Goal: Task Accomplishment & Management: Use online tool/utility

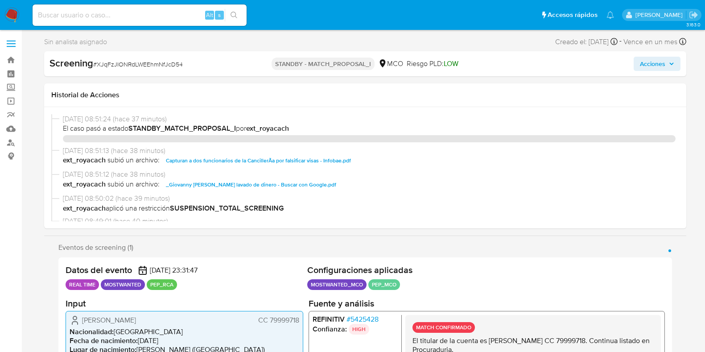
select select "10"
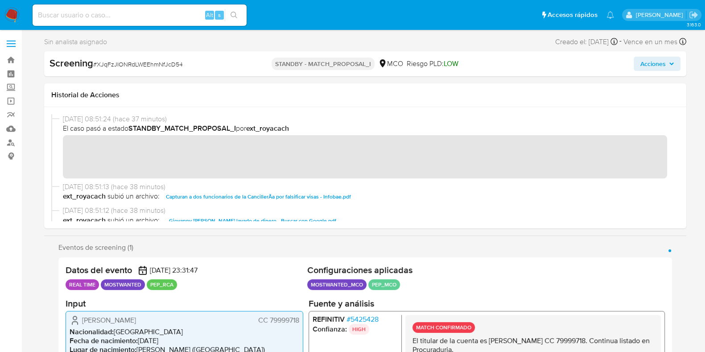
scroll to position [11, 0]
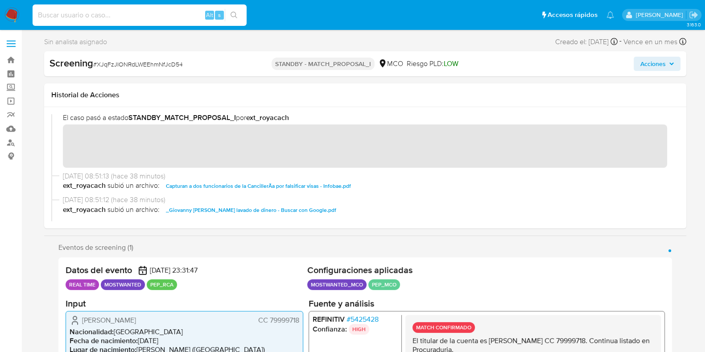
click at [152, 14] on input at bounding box center [140, 15] width 214 height 12
paste input "Y54rVNGbA2sqDjonmP8a1DXU"
type input "Y54rVNGbA2sqDjonmP8a1DXU"
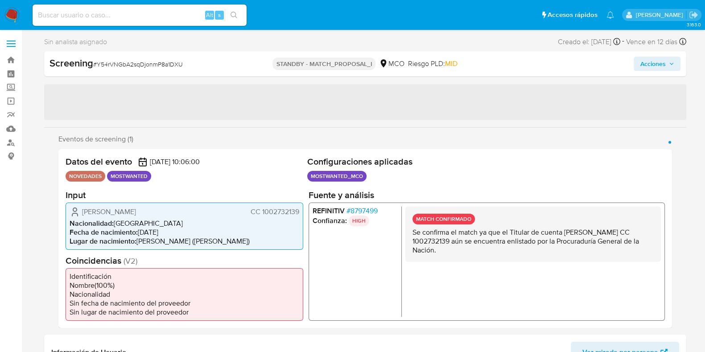
select select "10"
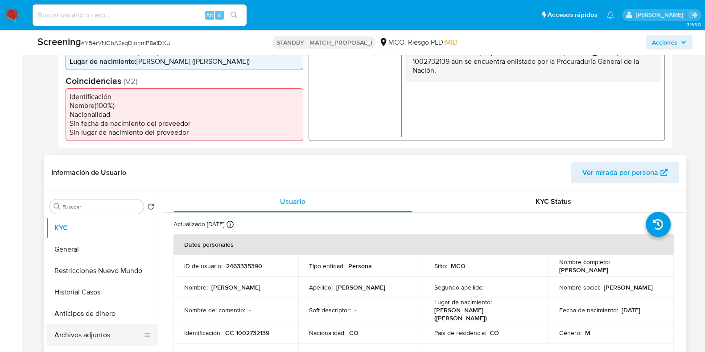
scroll to position [262, 0]
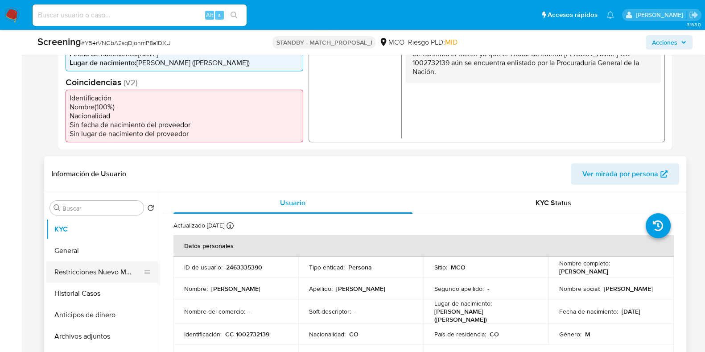
click at [64, 268] on button "Restricciones Nuevo Mundo" at bounding box center [98, 271] width 104 height 21
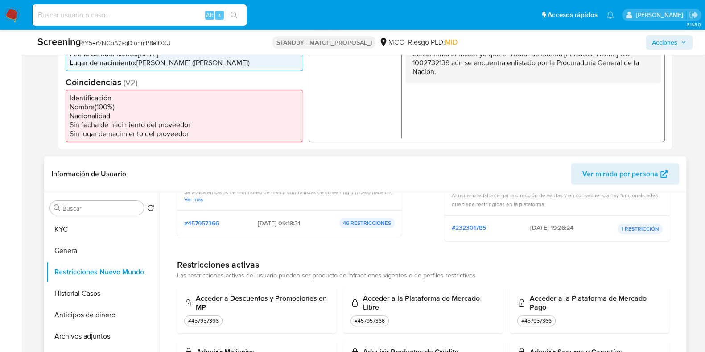
scroll to position [149, 0]
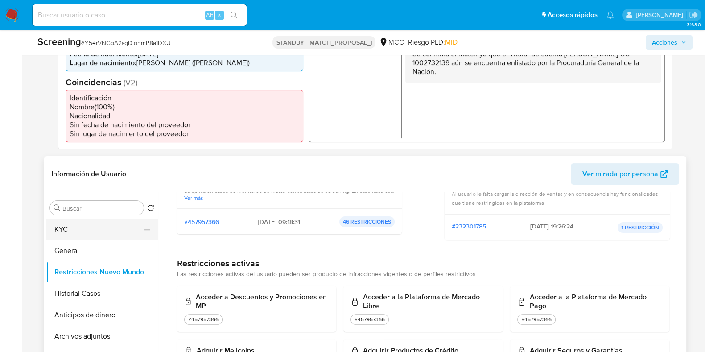
click at [72, 231] on button "KYC" at bounding box center [98, 228] width 104 height 21
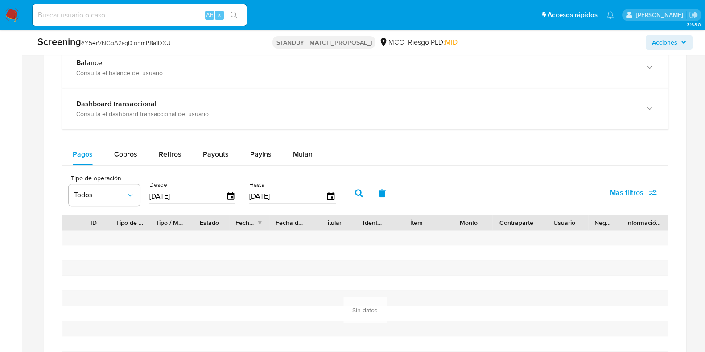
scroll to position [870, 0]
click at [122, 157] on span "Cobros" at bounding box center [125, 155] width 23 height 10
select select "10"
click at [234, 197] on icon "button" at bounding box center [231, 197] width 16 height 16
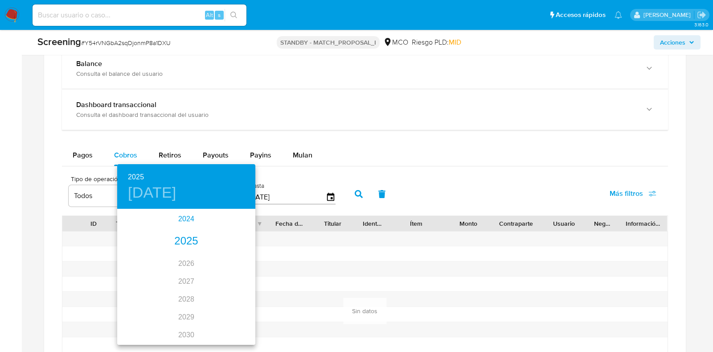
click at [189, 216] on div "2024" at bounding box center [186, 219] width 138 height 18
click at [144, 326] on div "oct." at bounding box center [140, 326] width 46 height 33
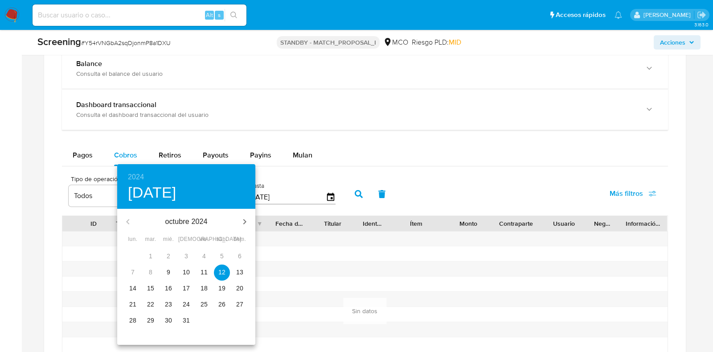
click at [170, 270] on p "9" at bounding box center [169, 271] width 4 height 9
type input "[DATE]"
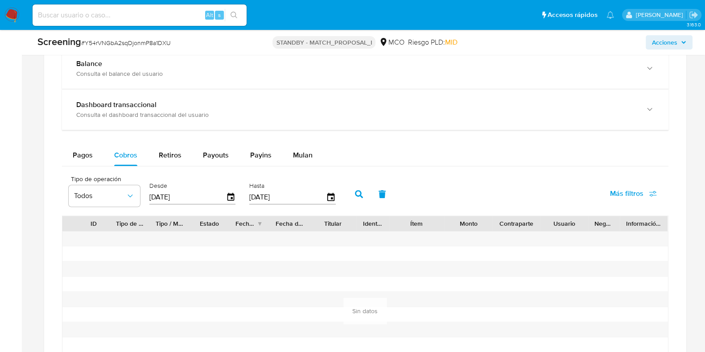
click at [355, 190] on icon "button" at bounding box center [359, 194] width 8 height 8
click at [83, 151] on span "Pagos" at bounding box center [83, 155] width 20 height 10
click at [223, 197] on icon "button" at bounding box center [231, 197] width 16 height 16
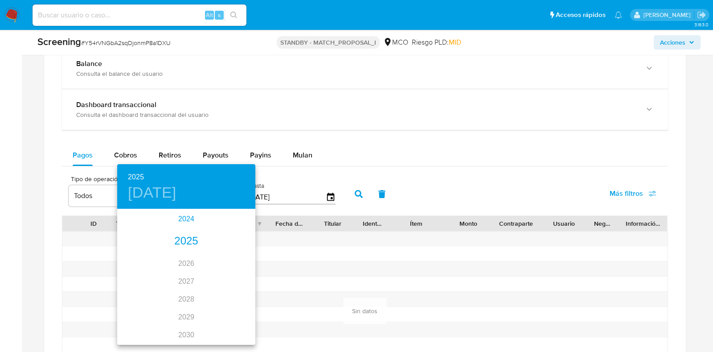
click at [192, 217] on div "2024" at bounding box center [186, 219] width 138 height 18
click at [143, 331] on div "oct." at bounding box center [140, 326] width 46 height 33
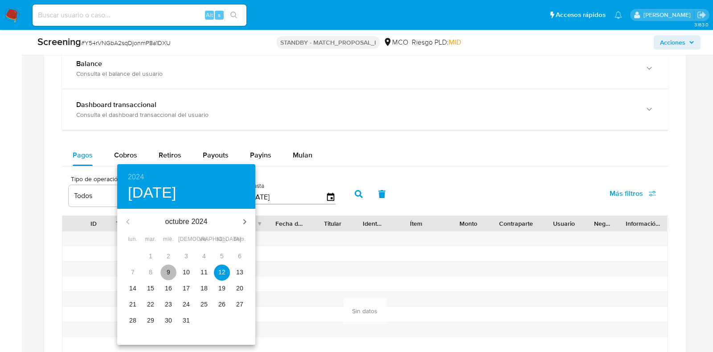
click at [169, 269] on p "9" at bounding box center [169, 271] width 4 height 9
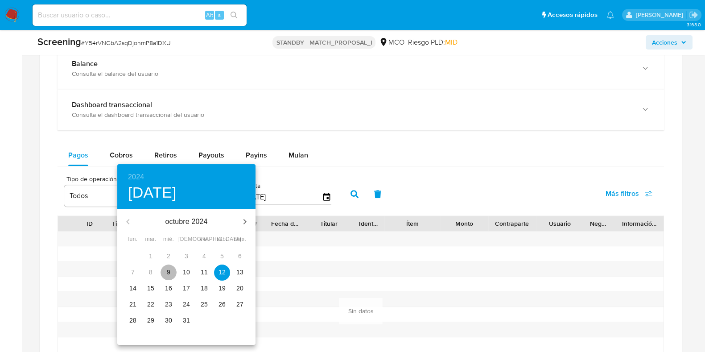
type input "[DATE]"
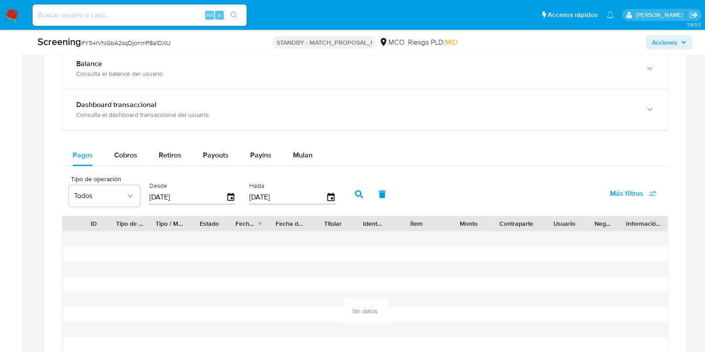
click at [355, 190] on icon "button" at bounding box center [359, 194] width 8 height 8
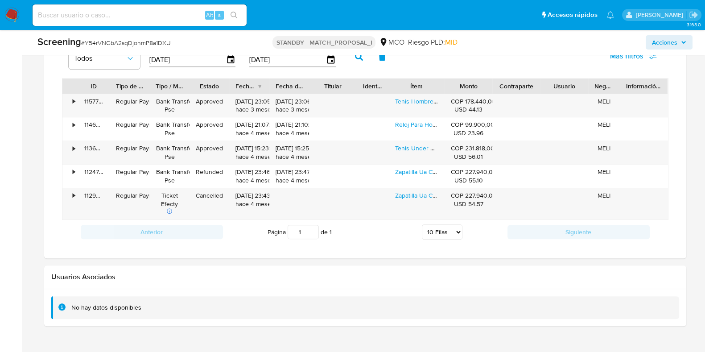
scroll to position [989, 0]
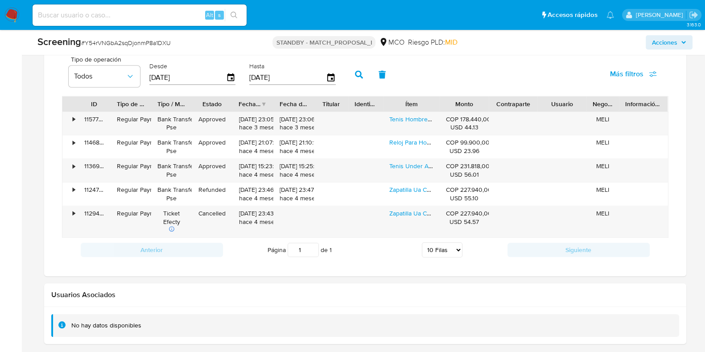
click at [338, 115] on div "ID Tipo de operación Tipo / Método Estado Fecha de creación Fecha de aprobación…" at bounding box center [365, 167] width 606 height 142
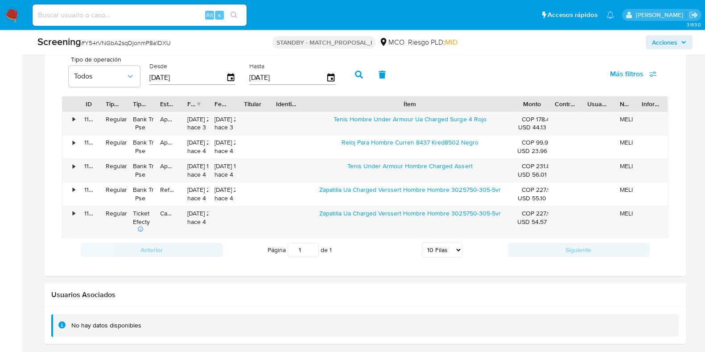
click at [589, 119] on div "ID Tipo de operación Tipo / Método Estado Fecha de creación Fecha de aprobación…" at bounding box center [365, 167] width 606 height 142
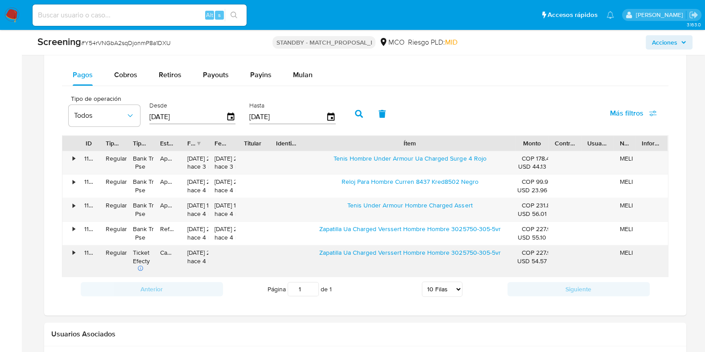
scroll to position [934, 0]
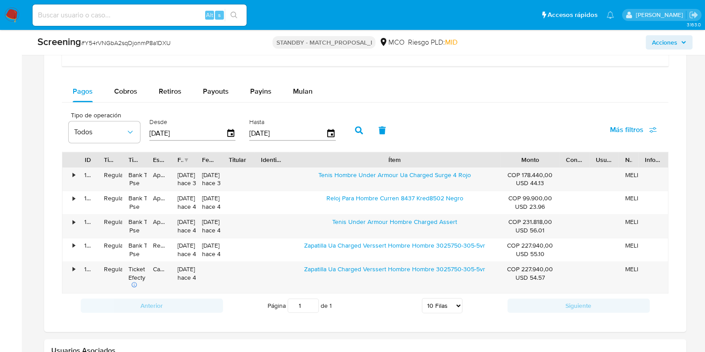
drag, startPoint x: 556, startPoint y: 154, endPoint x: 575, endPoint y: 159, distance: 19.4
click at [575, 159] on div "ID Tipo de operación Tipo / Método Estado Fecha de creación Fecha de aprobación…" at bounding box center [364, 159] width 605 height 15
